Goal: Task Accomplishment & Management: Use online tool/utility

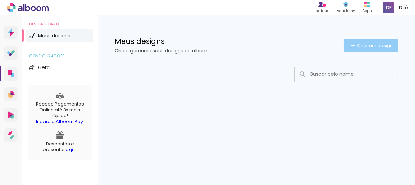
click at [379, 45] on span "Criar um design" at bounding box center [376, 45] width 36 height 4
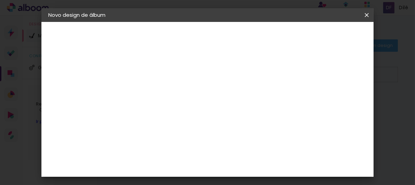
click at [0, 0] on iron-icon at bounding box center [0, 0] width 0 height 0
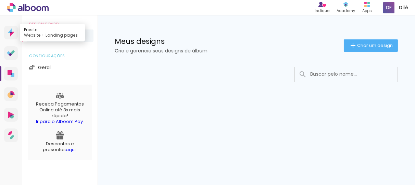
click at [11, 33] on icon at bounding box center [11, 32] width 2 height 1
